Goal: Information Seeking & Learning: Learn about a topic

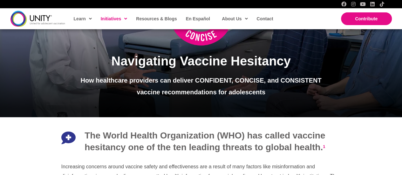
scroll to position [140, 0]
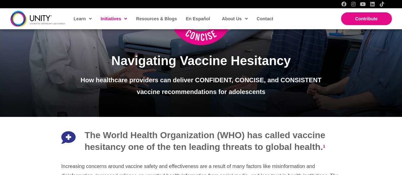
click at [250, 110] on div "Navigating Vaccine Hesitancy How healthcare providers can deliver CONFIDENT, CO…" at bounding box center [201, 24] width 402 height 186
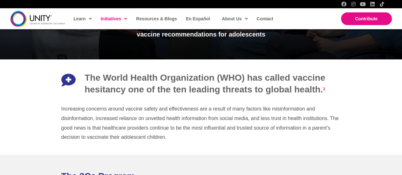
scroll to position [198, 0]
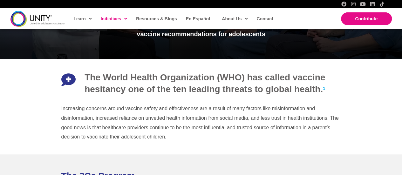
click at [324, 87] on sup "1" at bounding box center [324, 88] width 2 height 5
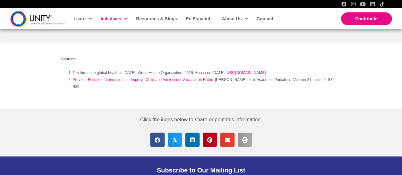
scroll to position [536, 0]
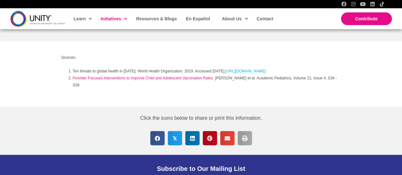
click at [266, 69] on link "[URL][DOMAIN_NAME]" at bounding box center [245, 71] width 40 height 4
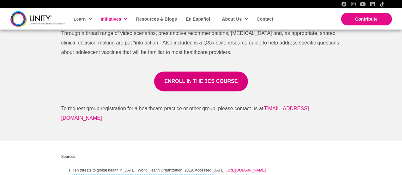
scroll to position [436, 0]
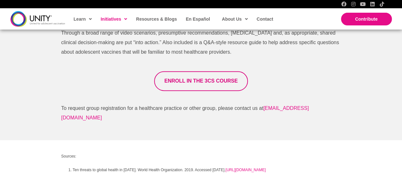
click at [173, 78] on link "ENROLL IN THE 3CS COURSE" at bounding box center [201, 81] width 94 height 20
